Goal: Check status

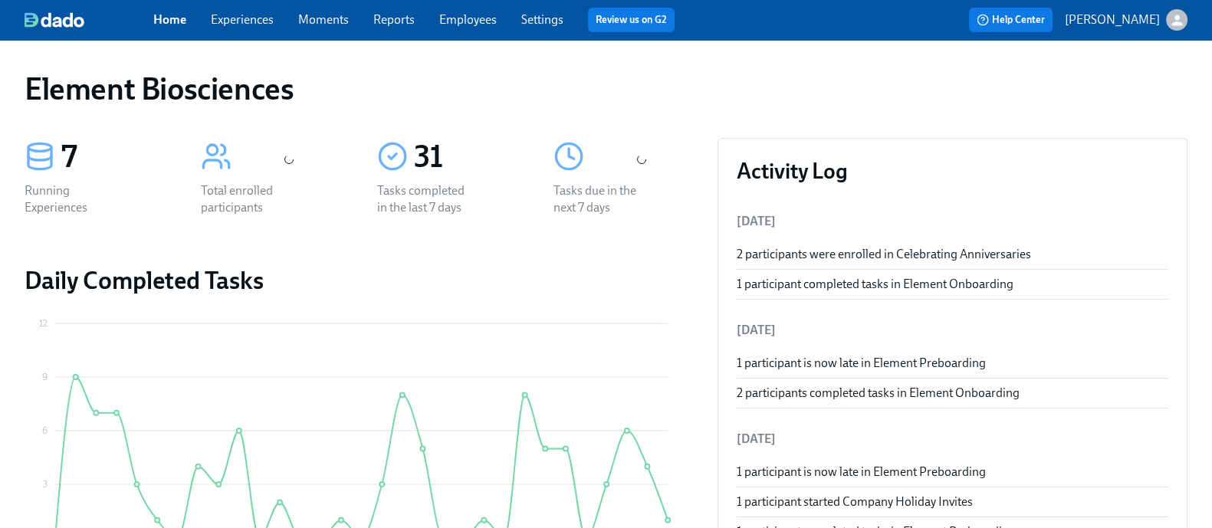
click at [253, 15] on link "Experiences" at bounding box center [242, 19] width 63 height 15
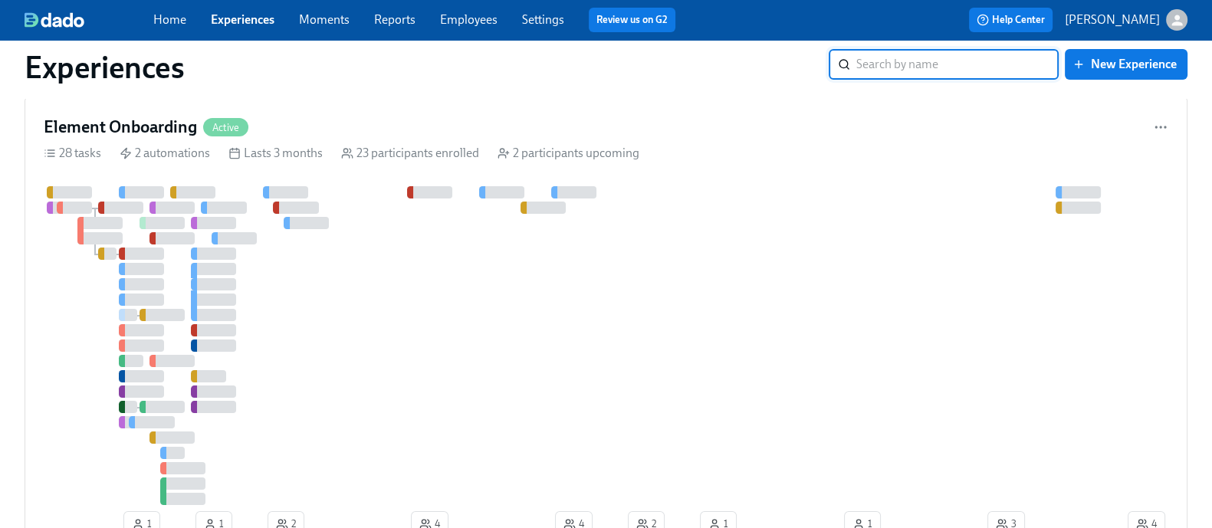
scroll to position [41, 0]
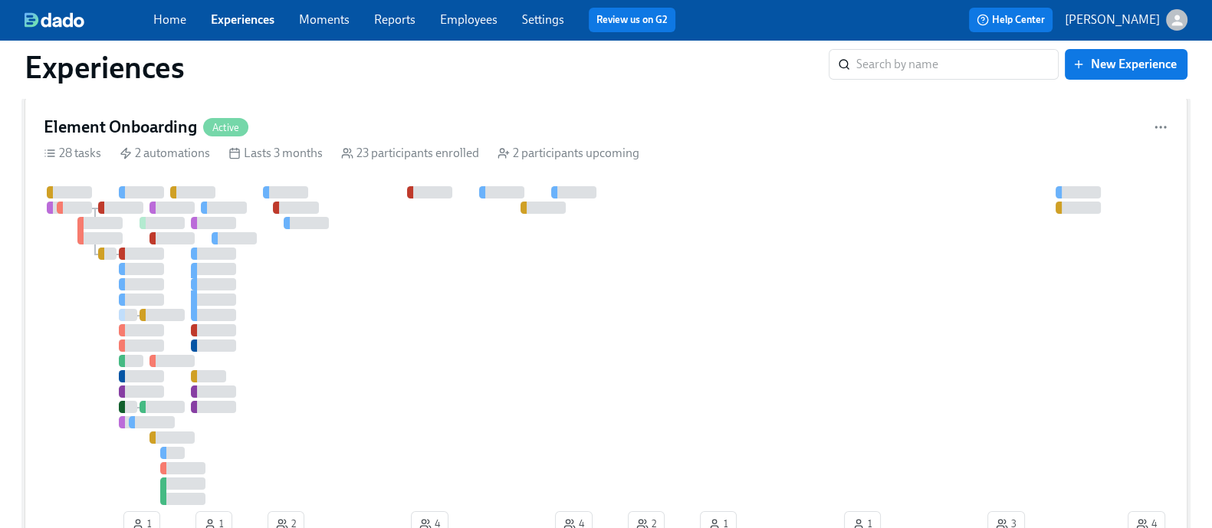
click at [689, 129] on div "Element Onboarding Active" at bounding box center [606, 127] width 1124 height 23
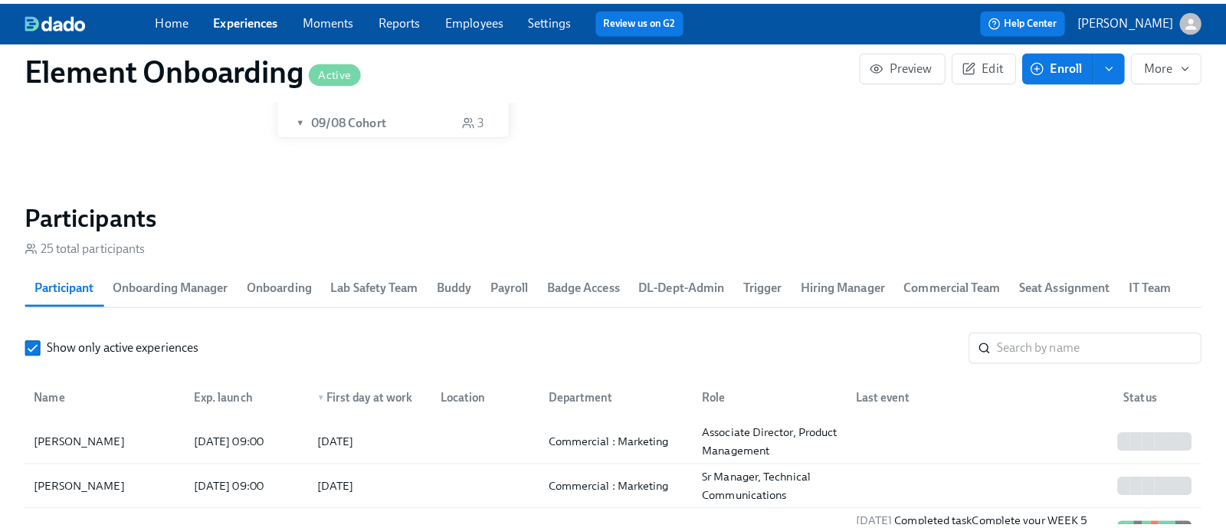
scroll to position [1793, 0]
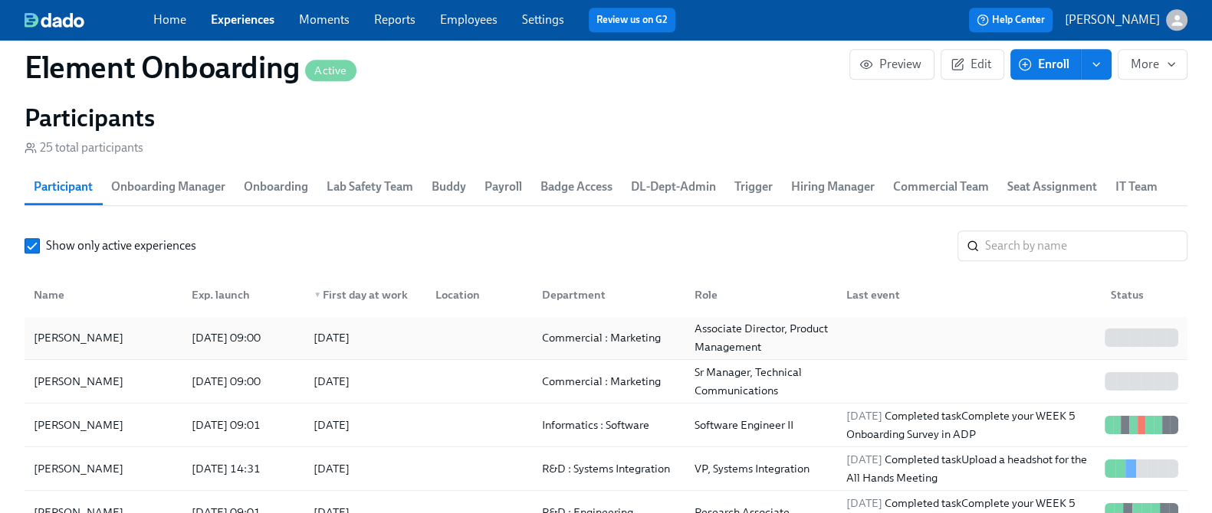
click at [172, 332] on div "[PERSON_NAME]" at bounding box center [104, 338] width 152 height 31
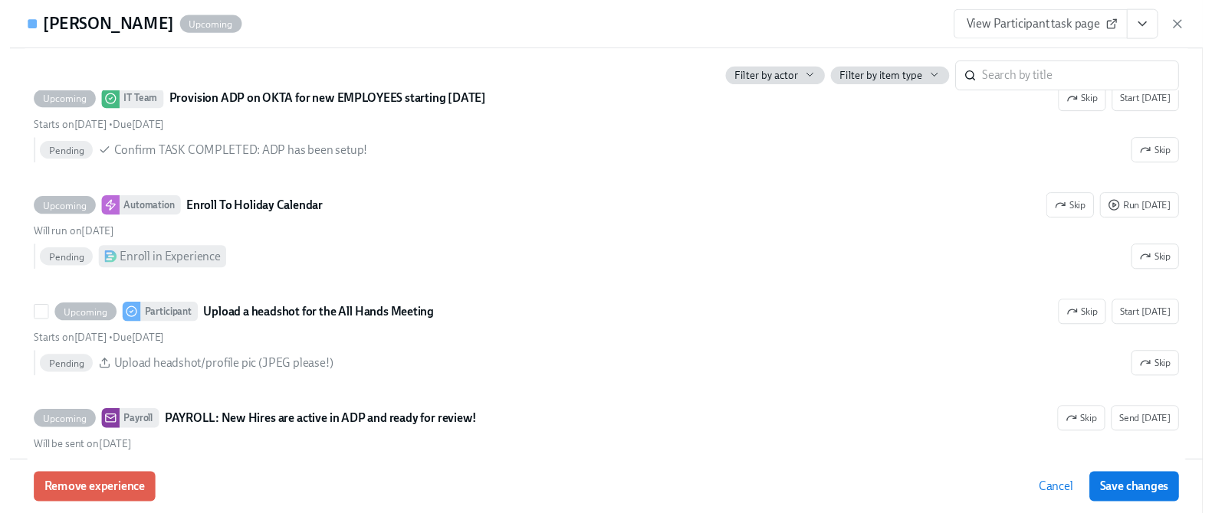
scroll to position [2804, 0]
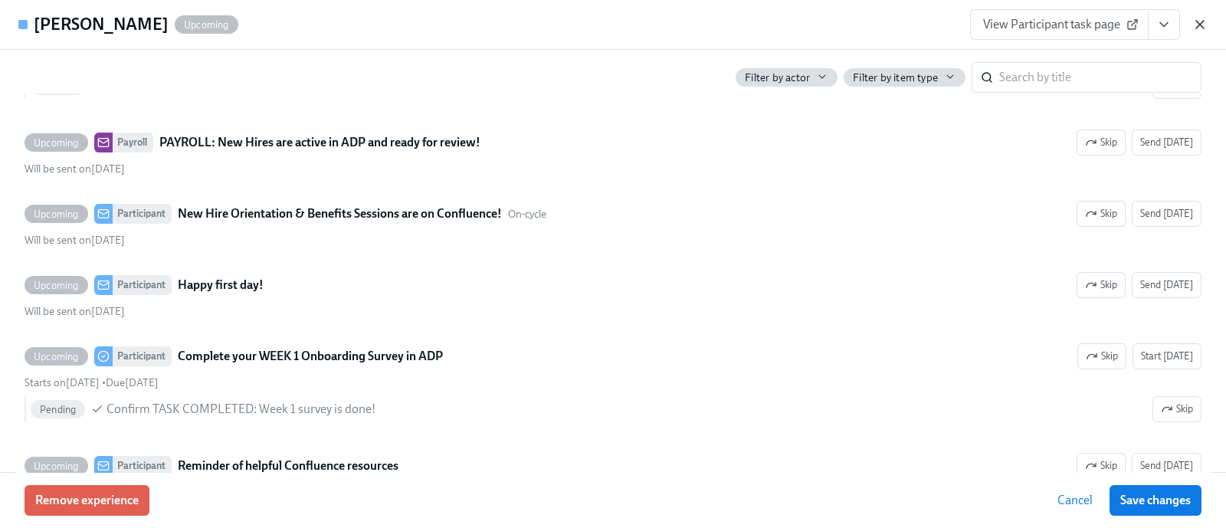
click at [1206, 23] on icon "button" at bounding box center [1199, 24] width 15 height 15
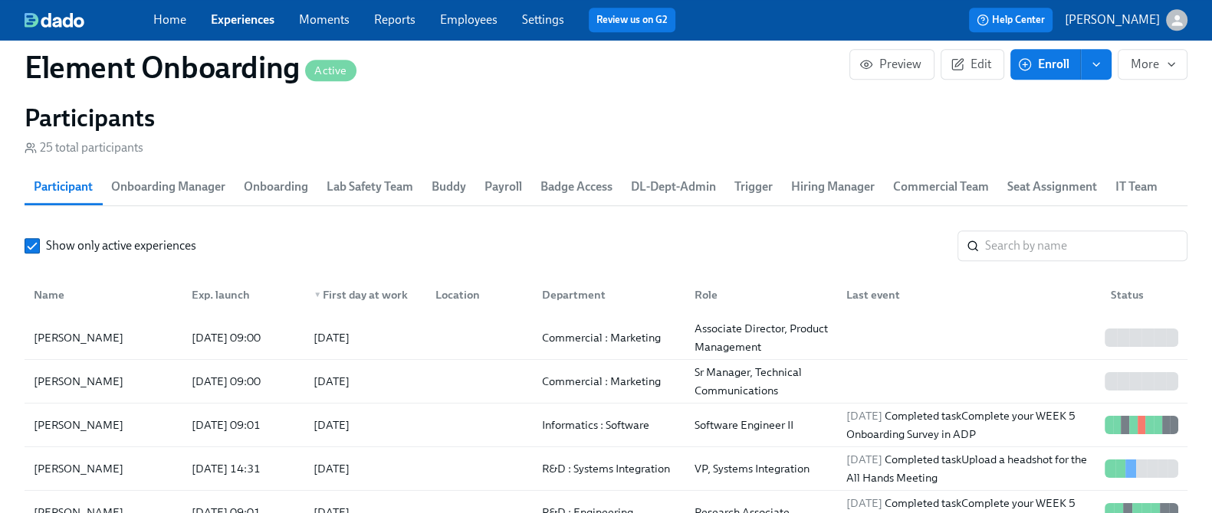
click at [696, 116] on h2 "Participants" at bounding box center [606, 118] width 1163 height 31
